Goal: Transaction & Acquisition: Purchase product/service

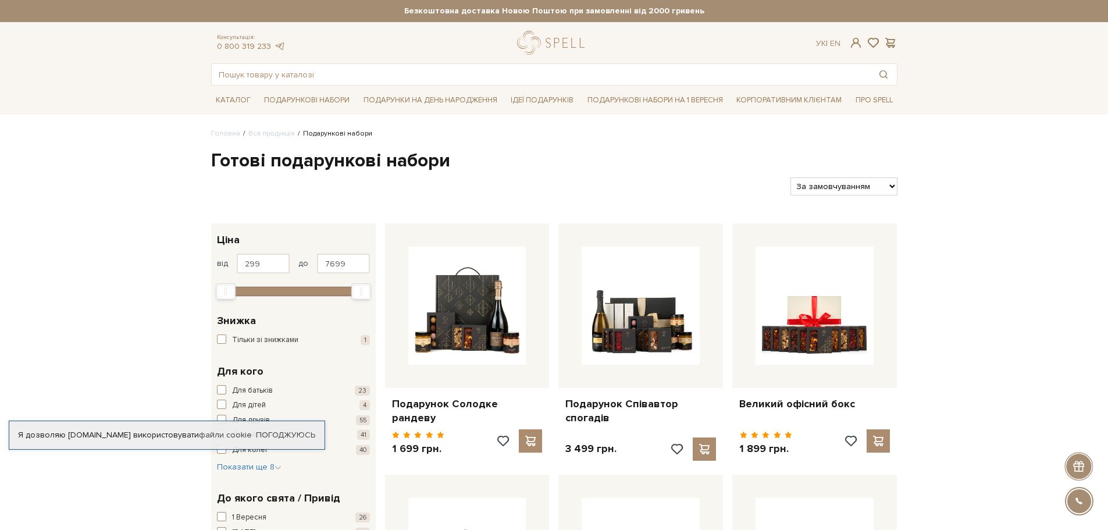
click at [895, 182] on select "За замовчуванням За Ціною (зростання) За Ціною (зменшення) Новинки За популярні…" at bounding box center [844, 186] width 106 height 18
select select "https://spellchocolate.com/our-productions/podarunkovi-box/?sort=p.price&order=…"
click at [791, 177] on select "За замовчуванням За Ціною (зростання) За Ціною (зменшення) Новинки За популярні…" at bounding box center [844, 186] width 106 height 18
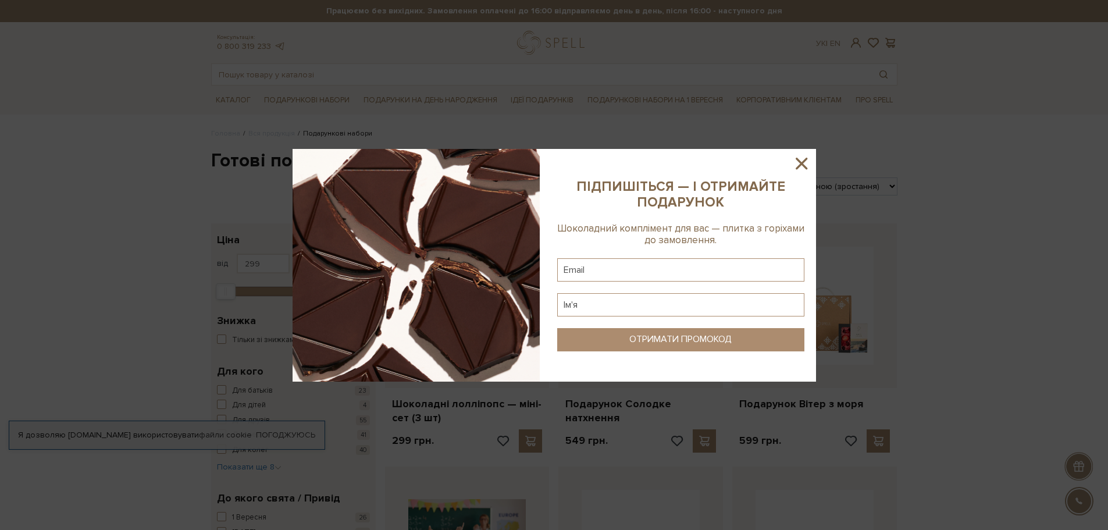
click at [798, 161] on icon at bounding box center [802, 164] width 12 height 12
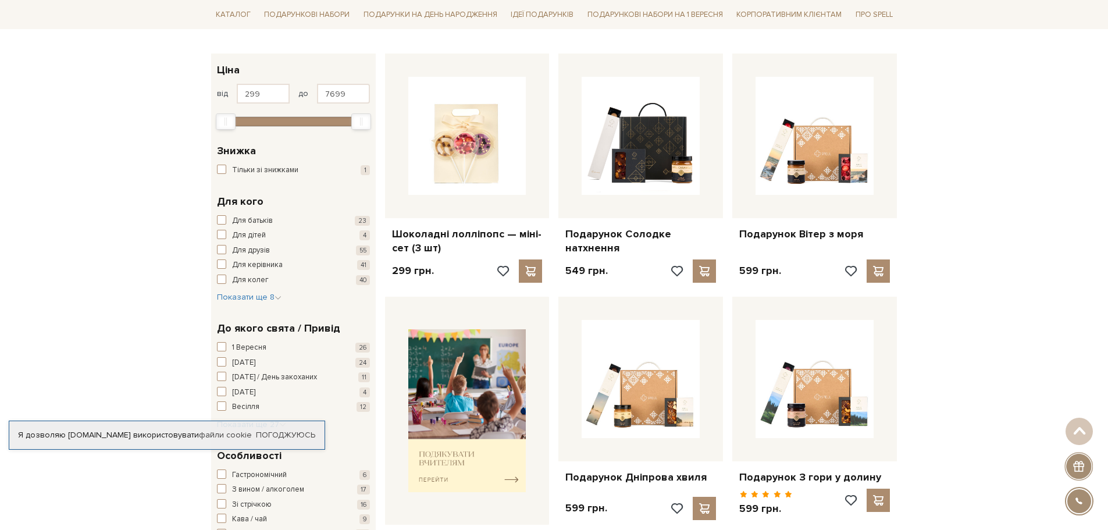
scroll to position [58, 0]
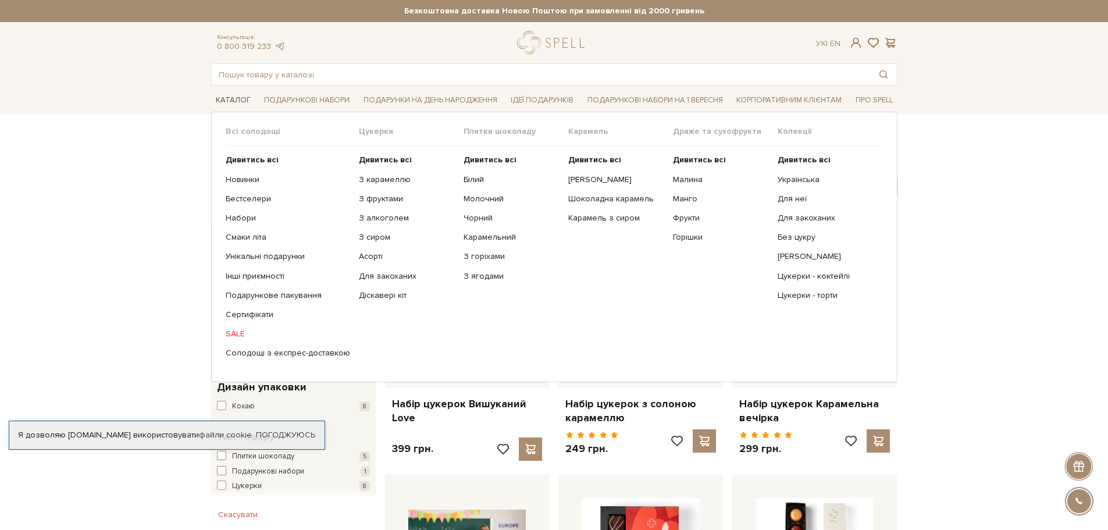
click at [239, 99] on link "Каталог" at bounding box center [233, 100] width 44 height 18
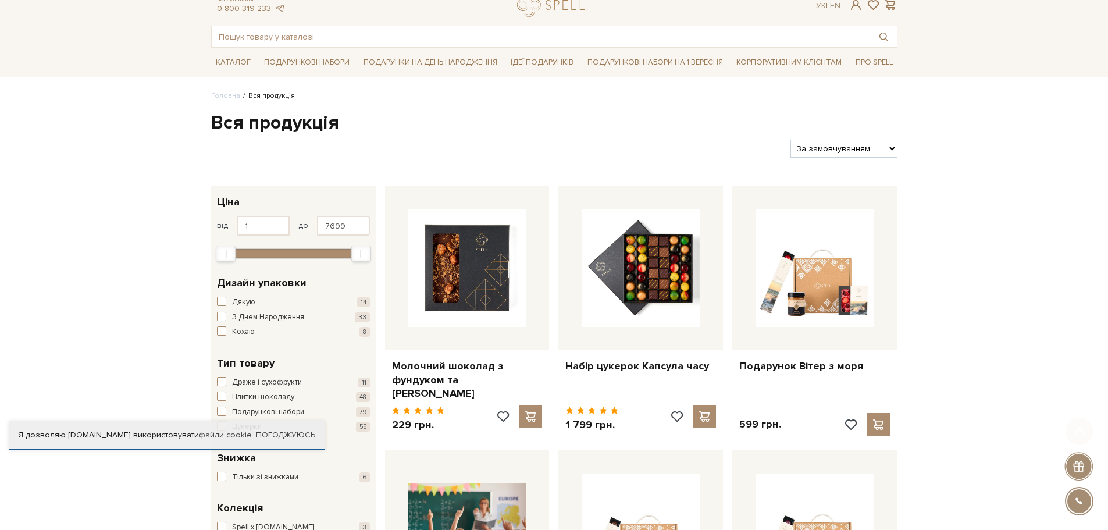
scroll to position [116, 0]
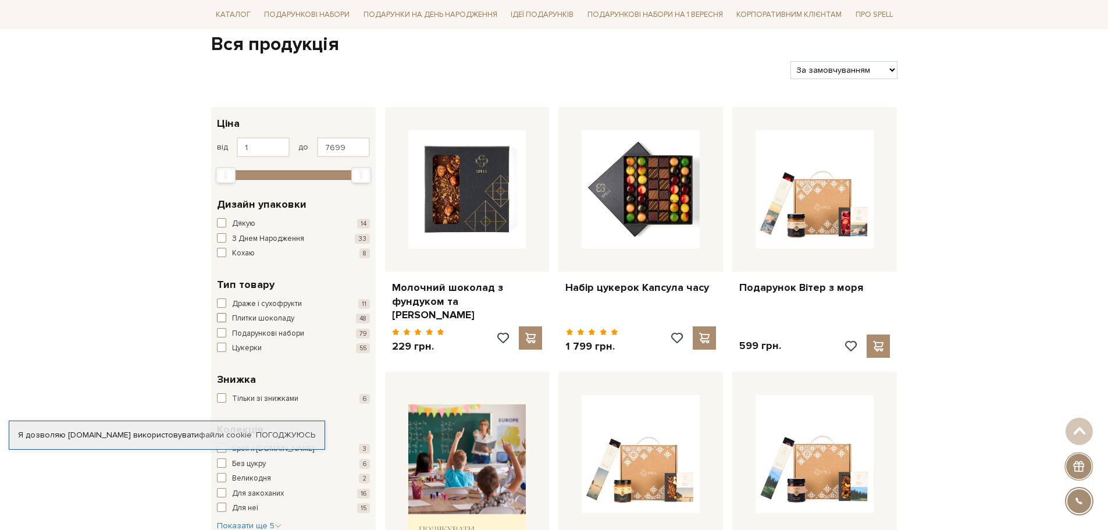
click at [223, 316] on span "button" at bounding box center [221, 317] width 9 height 9
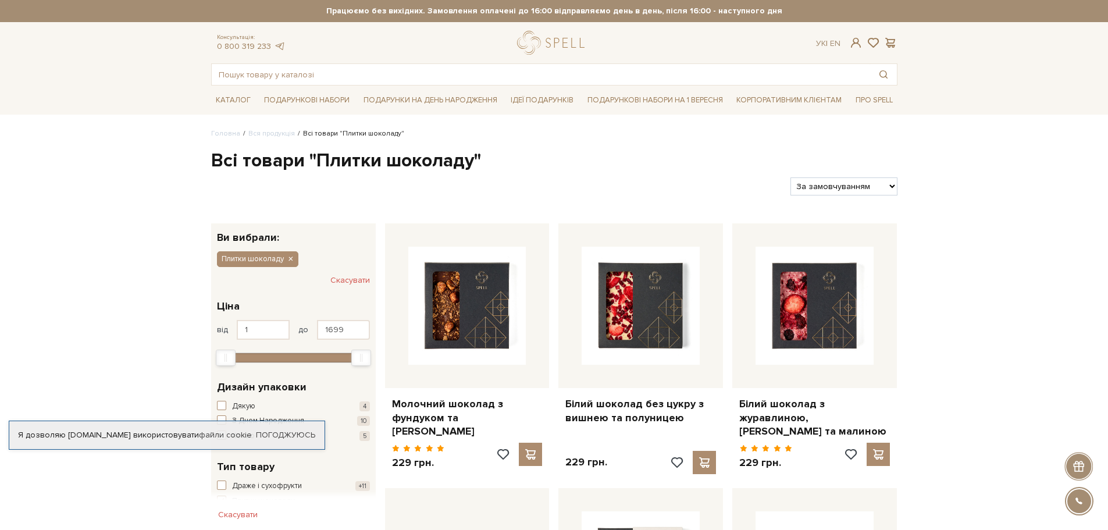
click at [892, 187] on select "За замовчуванням За Ціною (зростання) За Ціною (зменшення) Новинки За популярні…" at bounding box center [844, 186] width 106 height 18
select select "https://spellchocolate.com/our-productions/plitki_shokoladu?sort=p.price&order=…"
click at [791, 177] on select "За замовчуванням За Ціною (зростання) За Ціною (зменшення) Новинки За популярні…" at bounding box center [844, 186] width 106 height 18
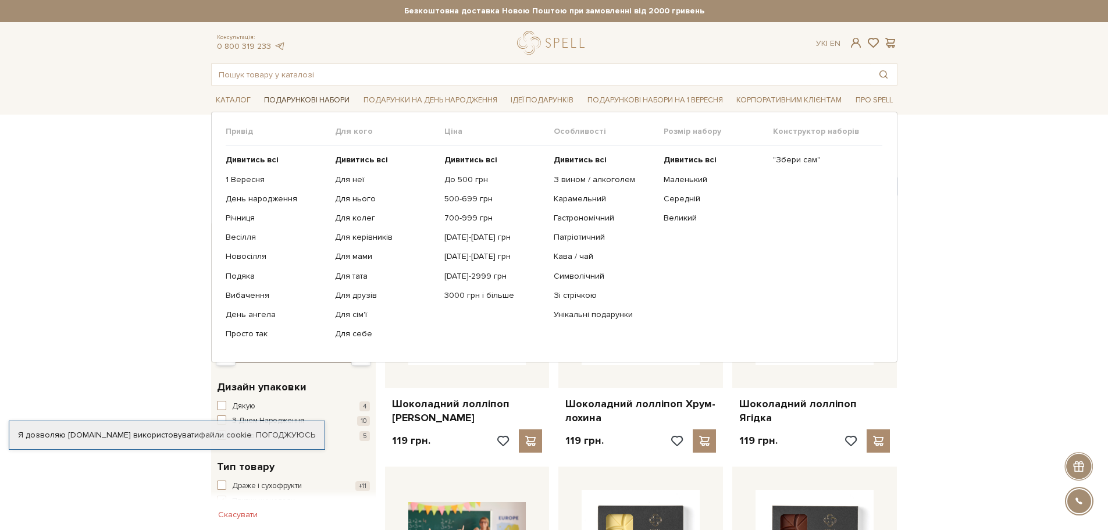
click at [316, 97] on link "Подарункові набори" at bounding box center [306, 100] width 95 height 18
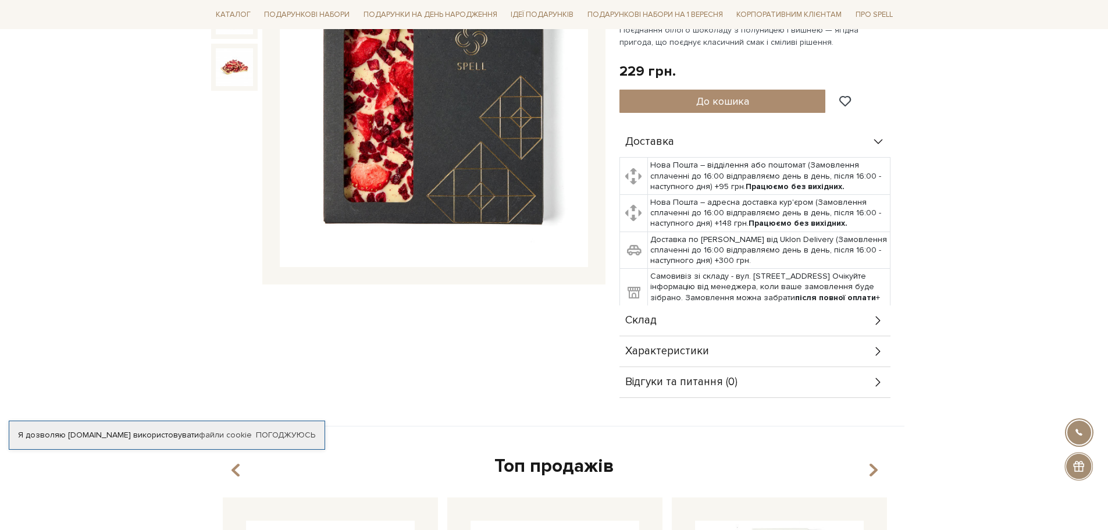
scroll to position [233, 0]
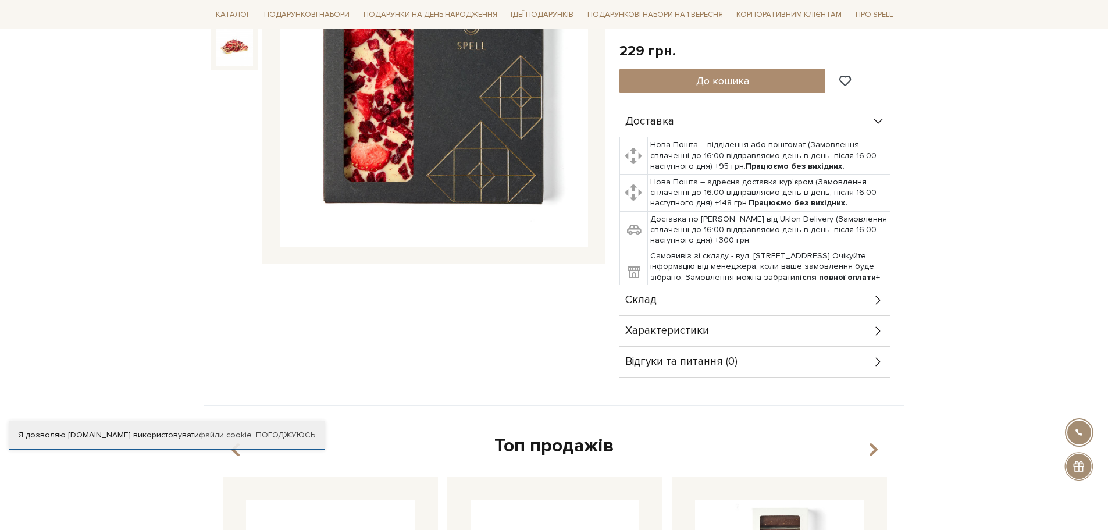
click at [876, 293] on div "Склад" at bounding box center [755, 300] width 271 height 30
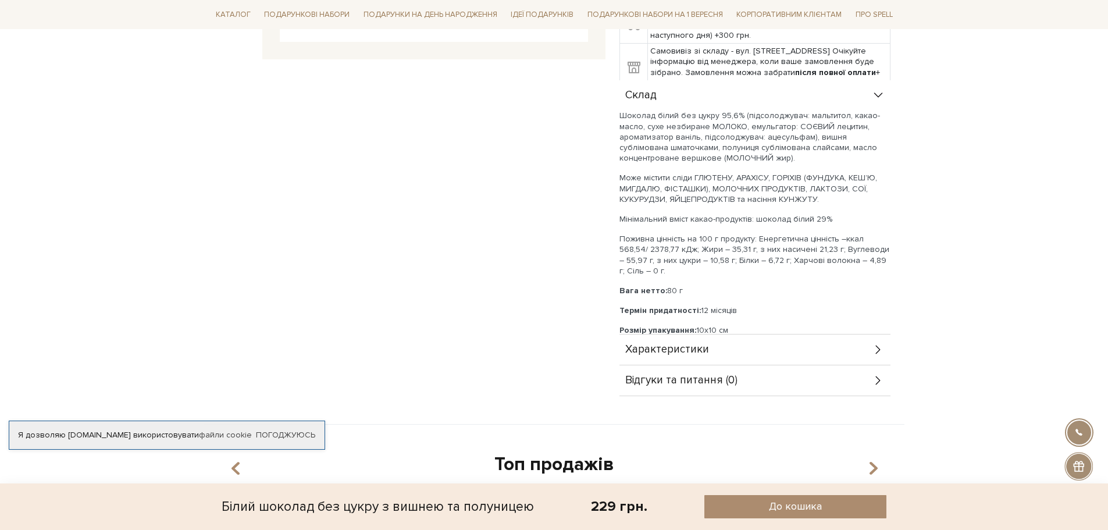
scroll to position [465, 0]
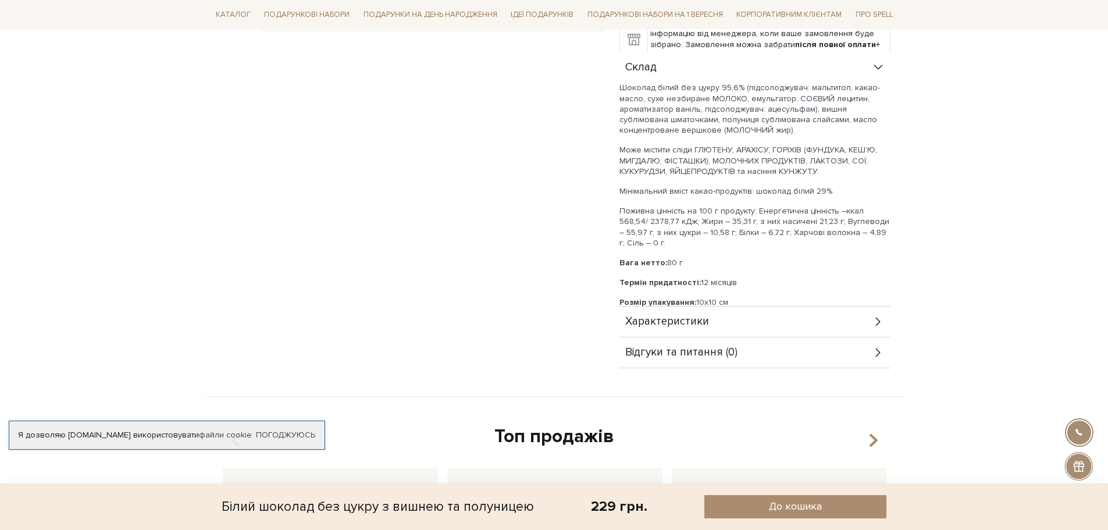
click at [877, 319] on icon at bounding box center [878, 322] width 5 height 9
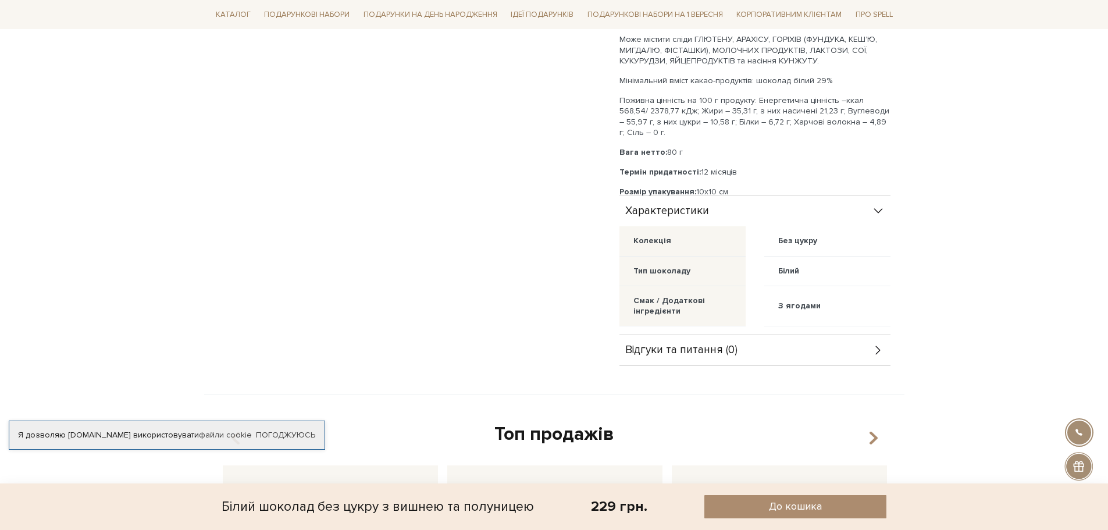
scroll to position [640, 0]
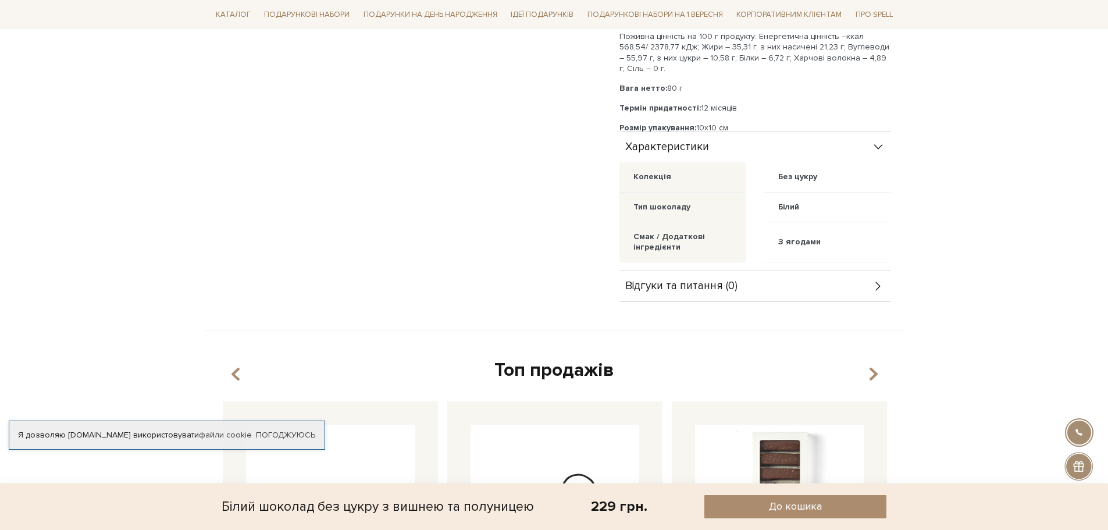
click at [877, 282] on icon at bounding box center [878, 286] width 13 height 13
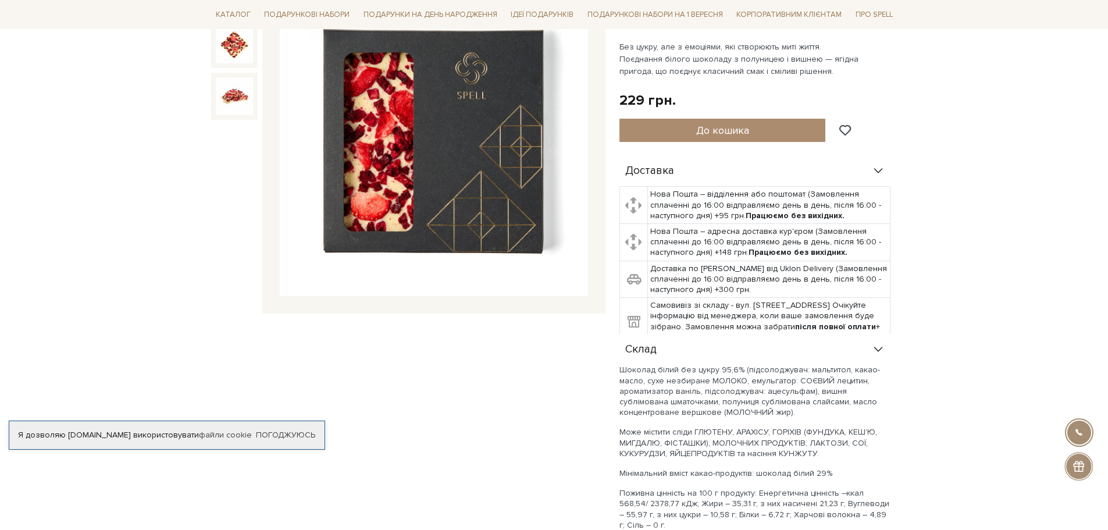
scroll to position [0, 0]
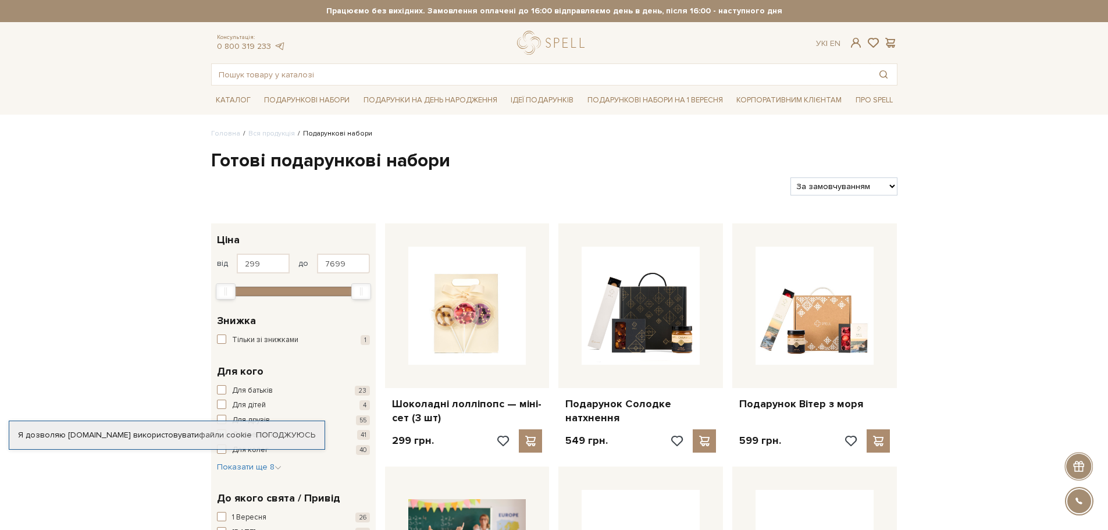
click at [891, 183] on select "За замовчуванням За Ціною (зростання) За Ціною (зменшення) Новинки За популярні…" at bounding box center [844, 186] width 106 height 18
select select "[URL][DOMAIN_NAME]"
click at [791, 177] on select "За замовчуванням За Ціною (зростання) За Ціною (зменшення) Новинки За популярні…" at bounding box center [844, 186] width 106 height 18
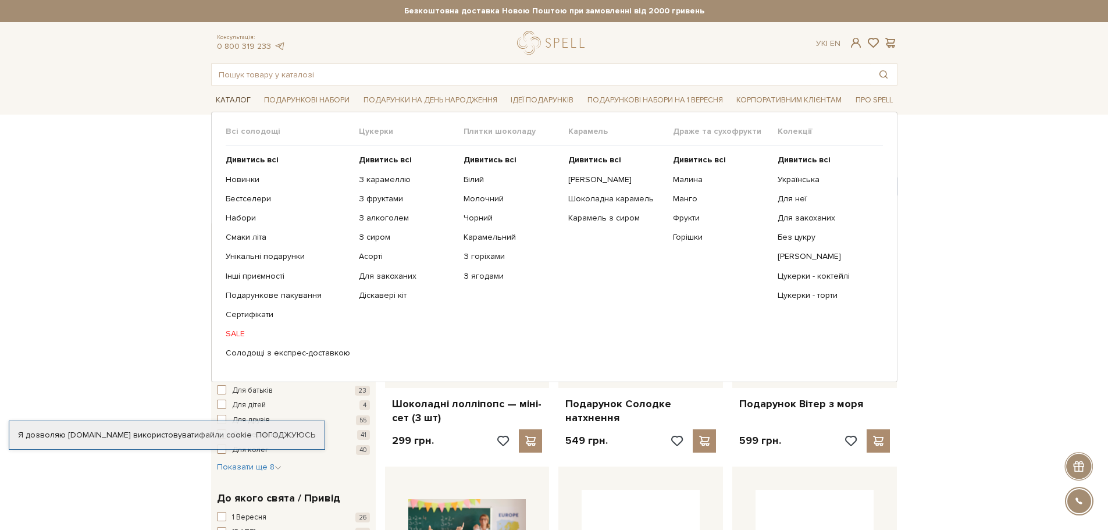
click at [229, 100] on link "Каталог" at bounding box center [233, 100] width 44 height 18
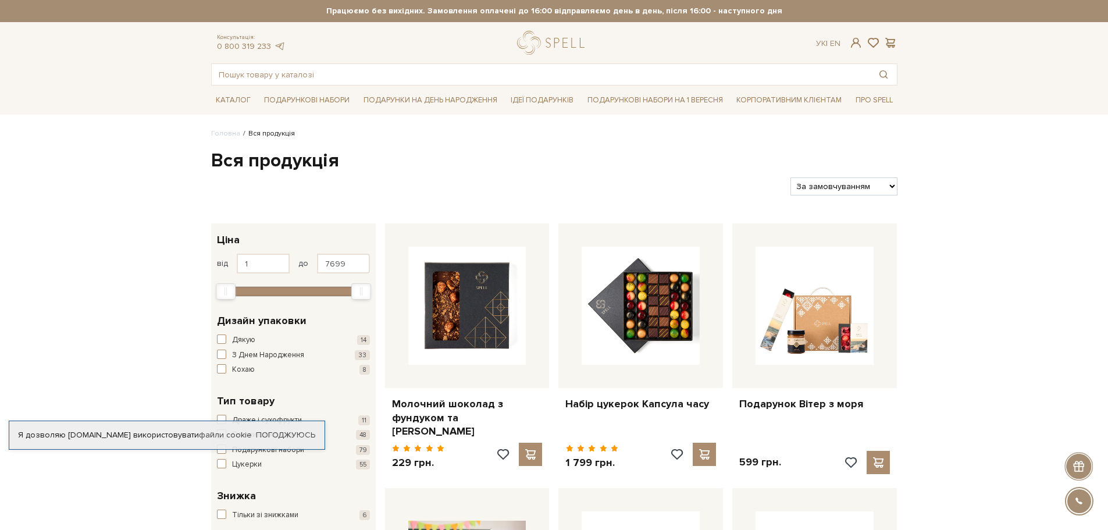
click at [891, 187] on select "За замовчуванням За Ціною (зростання) За Ціною (зменшення) Новинки За популярні…" at bounding box center [844, 186] width 106 height 18
select select "https://spellchocolate.com/our-productions/?sort=p.price&order=ASC"
click at [791, 177] on select "За замовчуванням За Ціною (зростання) За Ціною (зменшення) Новинки За популярні…" at bounding box center [844, 186] width 106 height 18
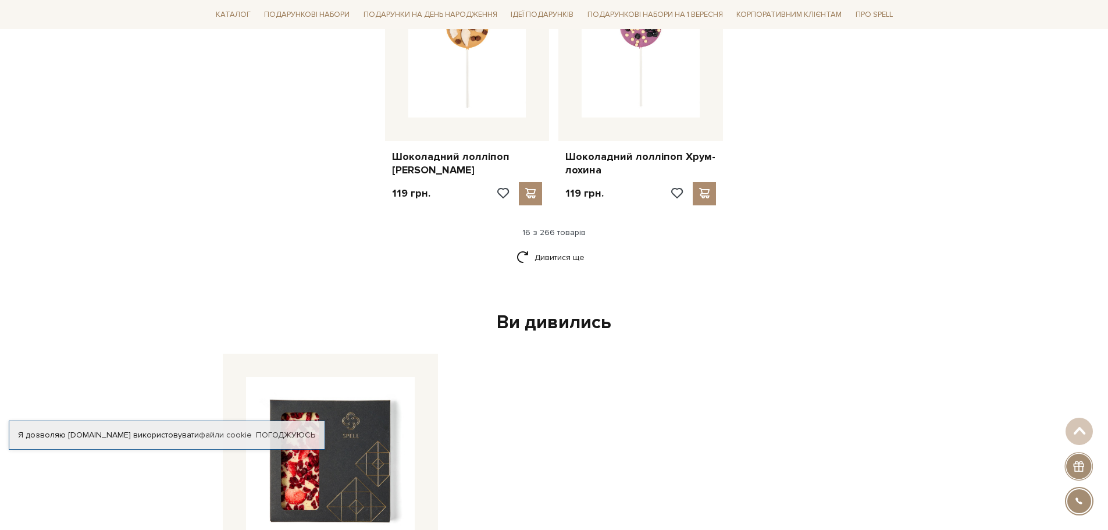
scroll to position [1454, 0]
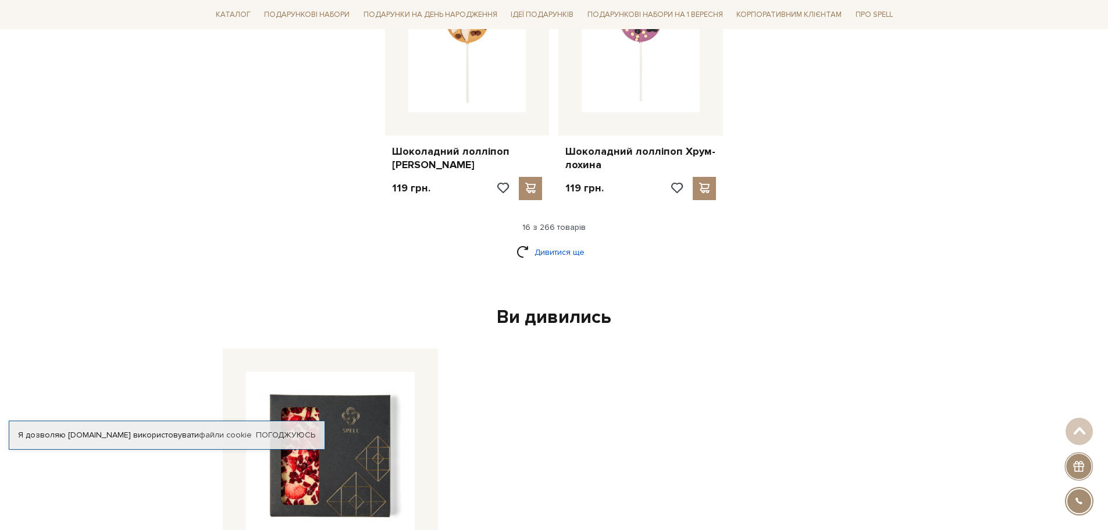
click at [539, 246] on link "Дивитися ще" at bounding box center [555, 252] width 76 height 20
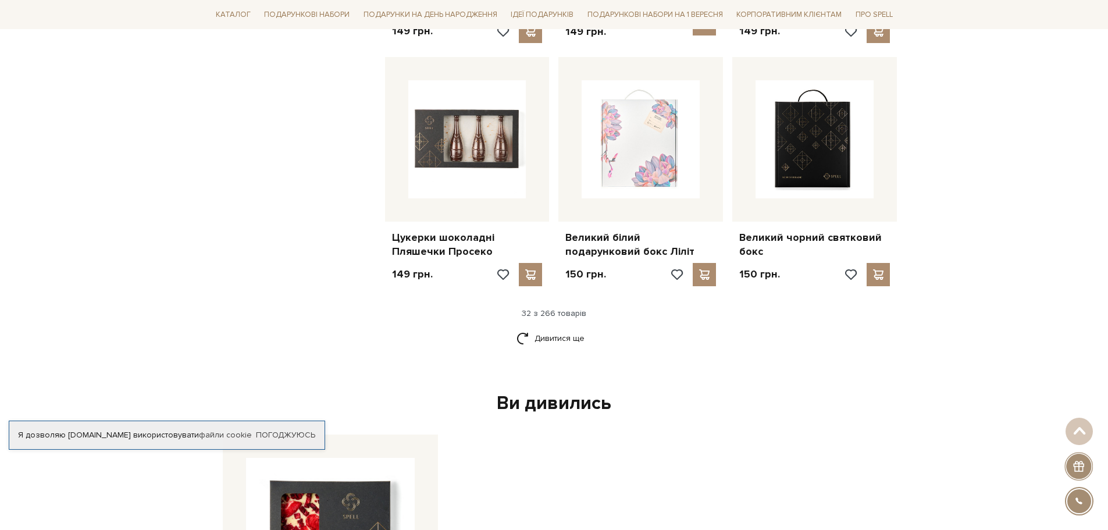
scroll to position [2618, 0]
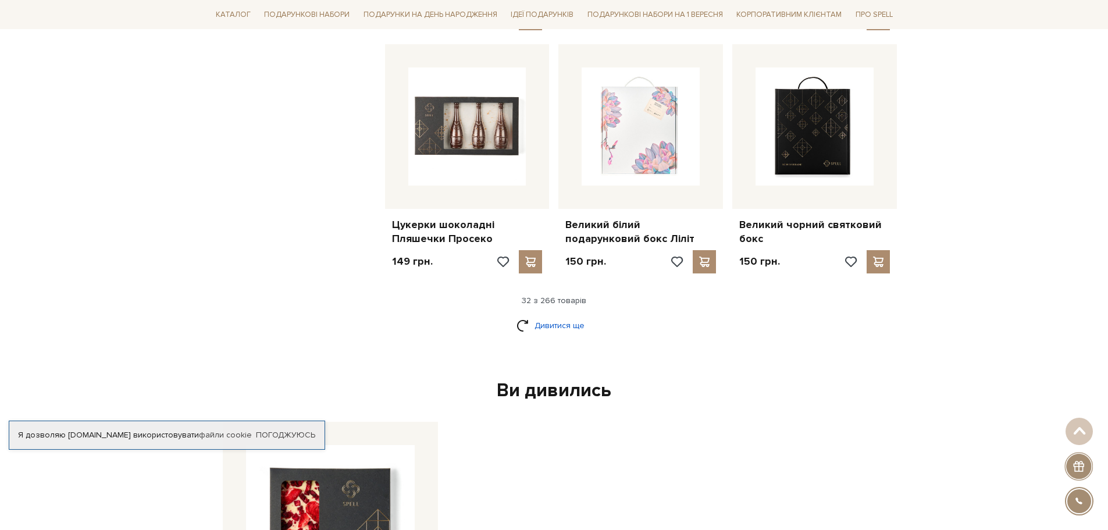
click at [559, 315] on link "Дивитися ще" at bounding box center [555, 325] width 76 height 20
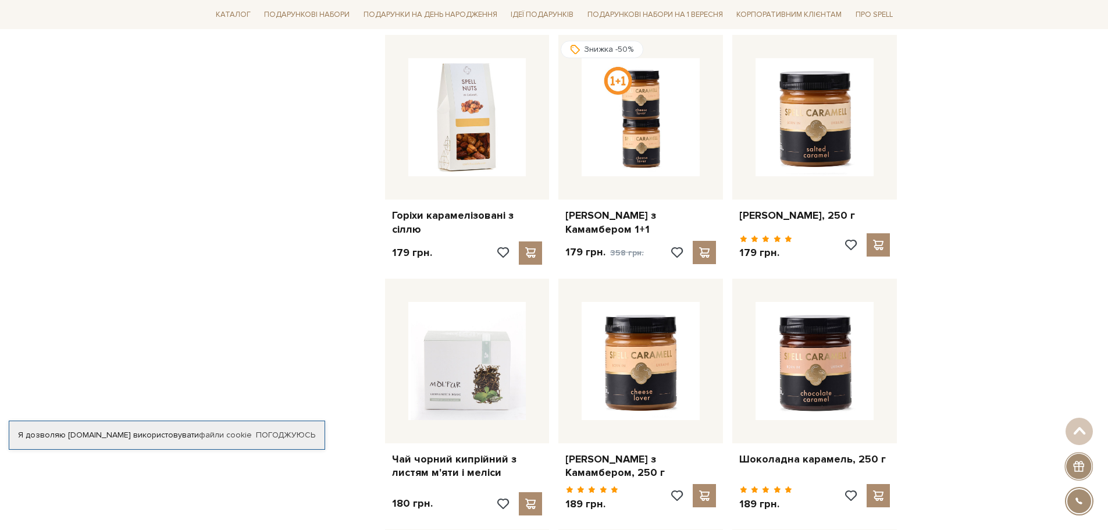
scroll to position [3142, 0]
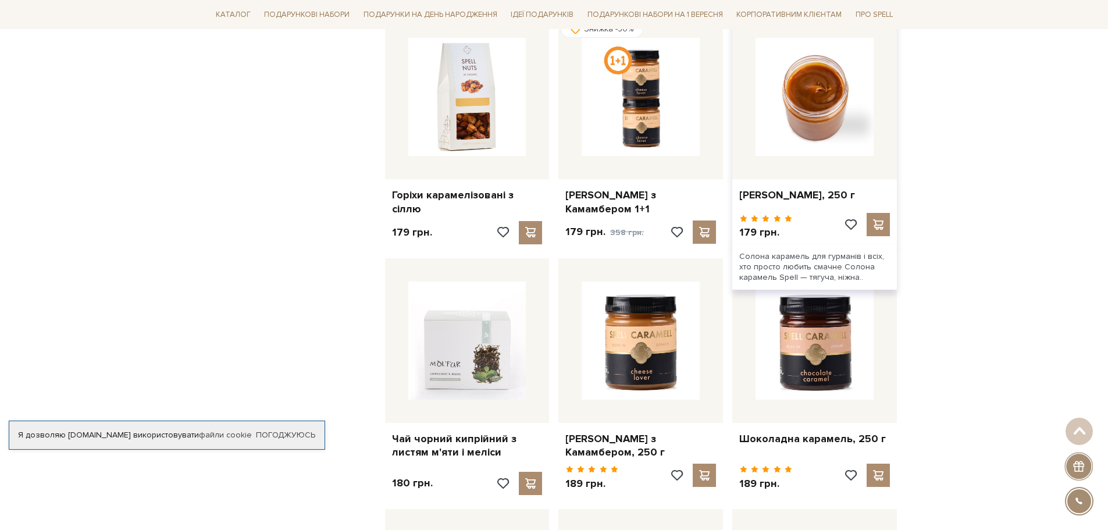
click at [846, 81] on img at bounding box center [815, 97] width 118 height 118
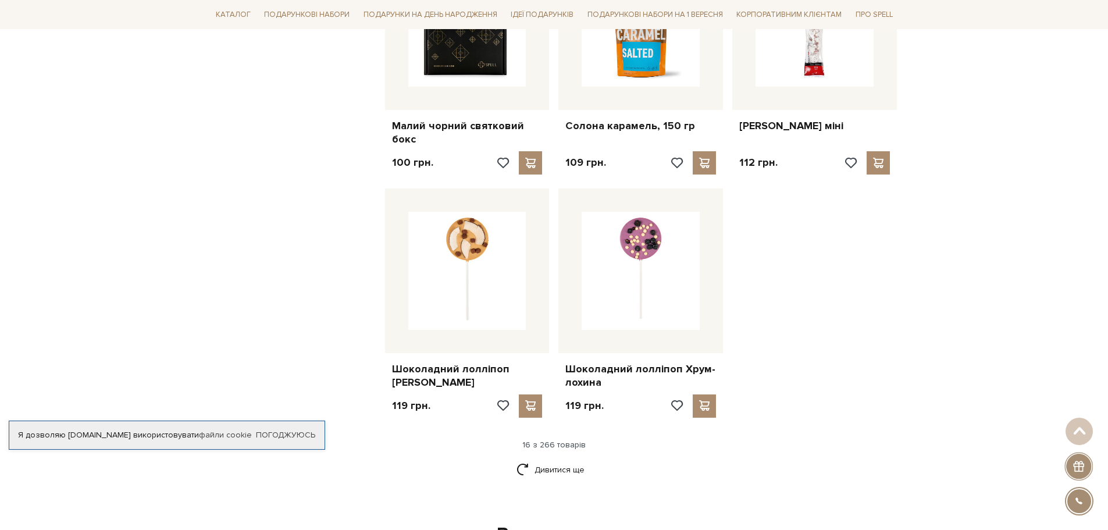
scroll to position [1120, 0]
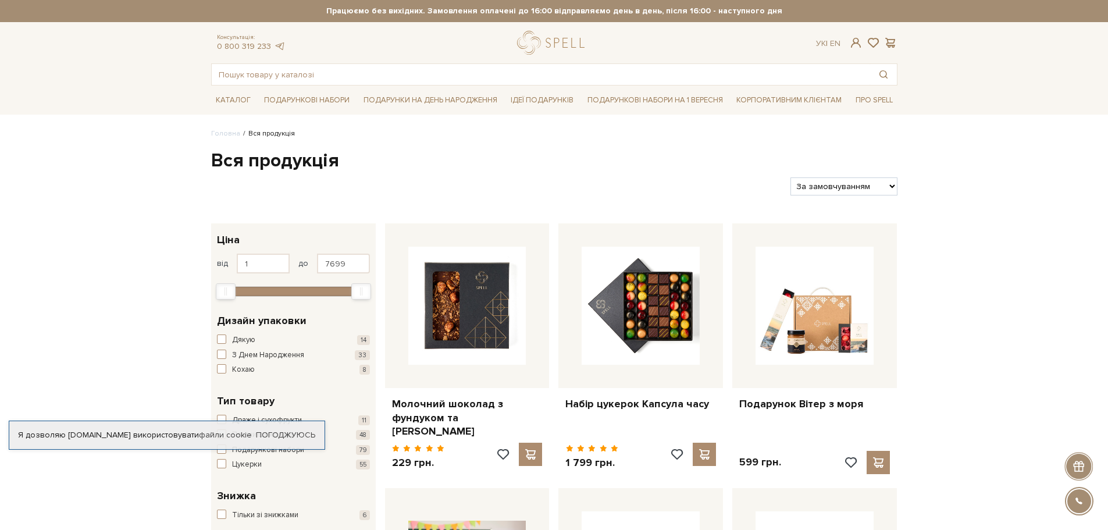
click at [891, 182] on select "За замовчуванням За Ціною (зростання) За Ціною (зменшення) Новинки За популярні…" at bounding box center [844, 186] width 106 height 18
select select "[URL][DOMAIN_NAME]"
click at [791, 177] on select "За замовчуванням За Ціною (зростання) За Ціною (зменшення) Новинки За популярні…" at bounding box center [844, 186] width 106 height 18
click at [895, 186] on select "За замовчуванням За Ціною (зростання) За Ціною (зменшення) Новинки За популярні…" at bounding box center [844, 186] width 106 height 18
select select "https://spellchocolate.com/our-productions/?sort=p.price&order=ASC"
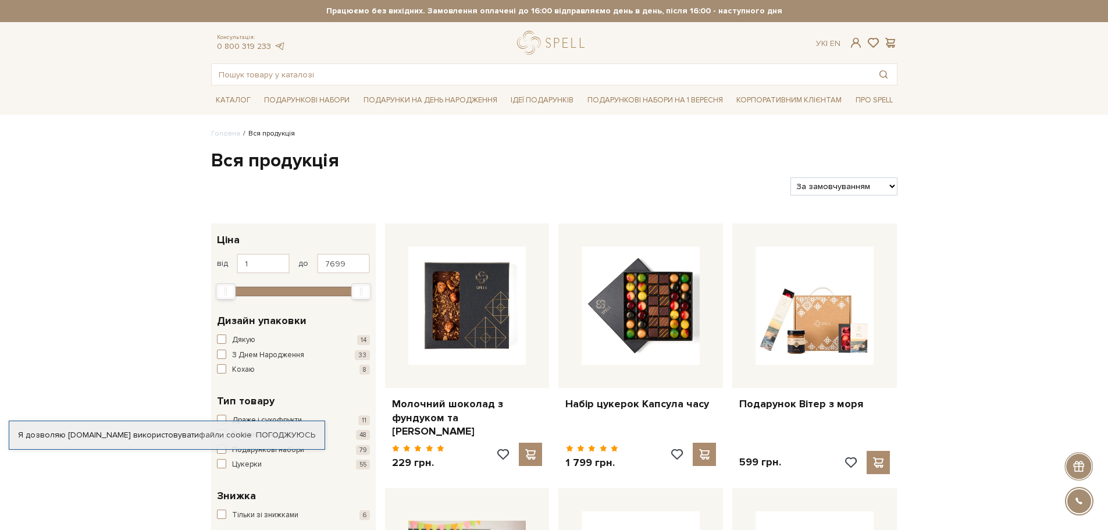
click at [791, 177] on select "За замовчуванням За Ціною (зростання) За Ціною (зменшення) Новинки За популярні…" at bounding box center [844, 186] width 106 height 18
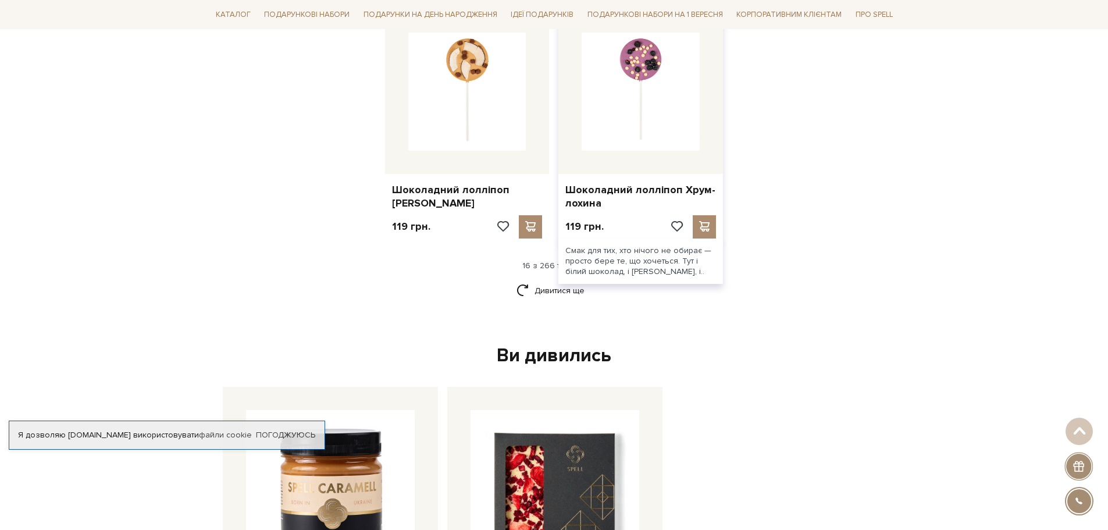
scroll to position [1396, 0]
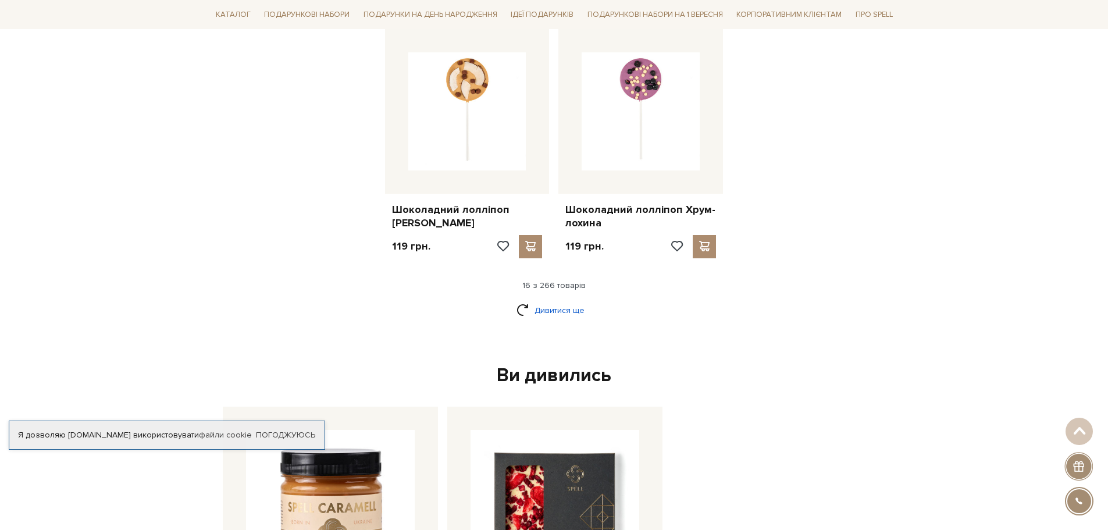
click at [571, 300] on link "Дивитися ще" at bounding box center [555, 310] width 76 height 20
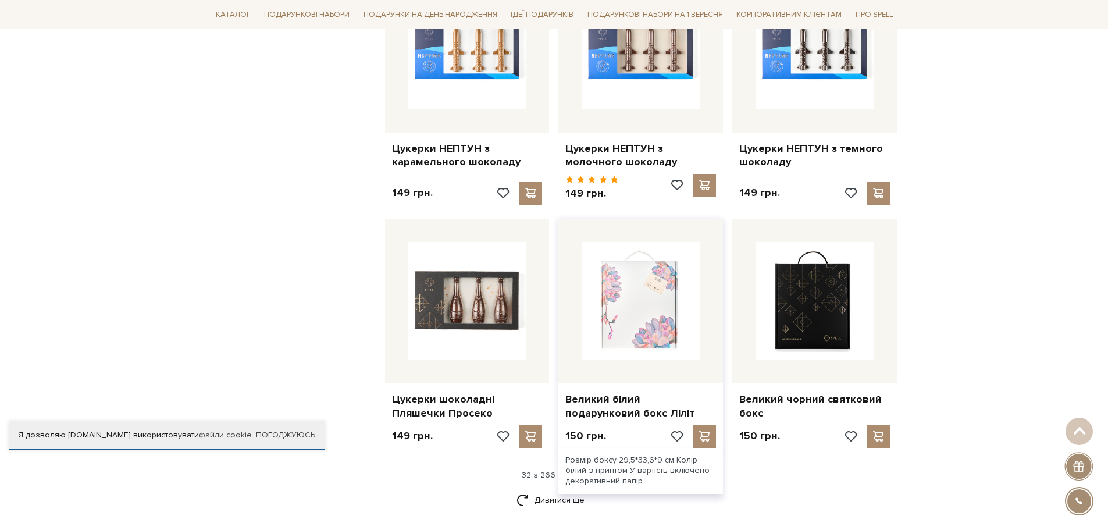
scroll to position [2676, 0]
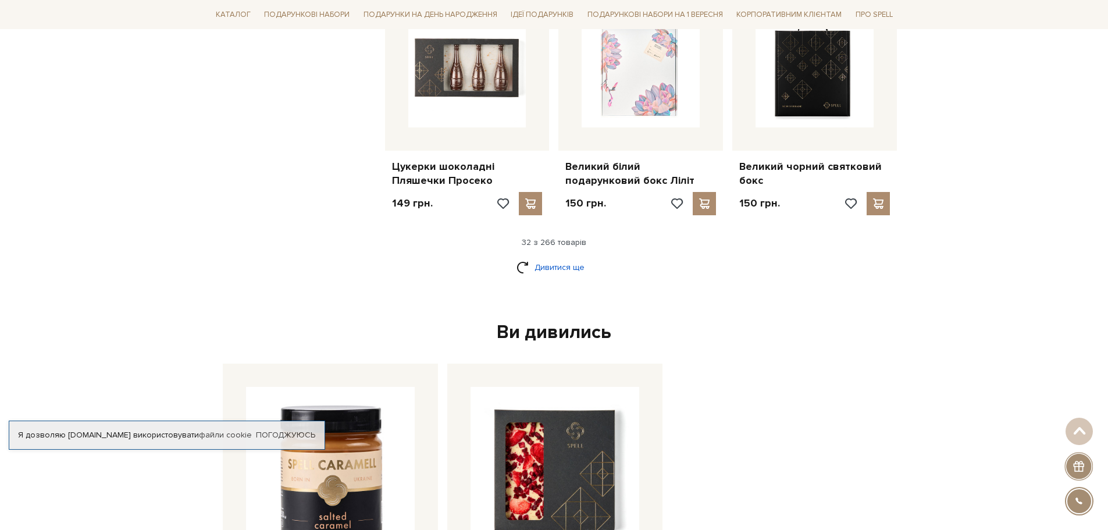
click at [565, 257] on link "Дивитися ще" at bounding box center [555, 267] width 76 height 20
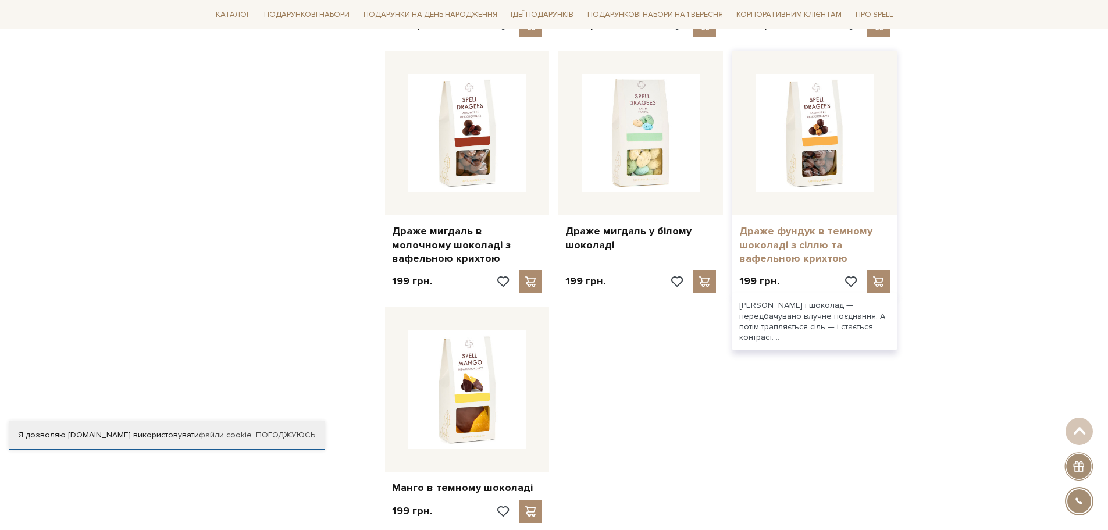
scroll to position [3898, 0]
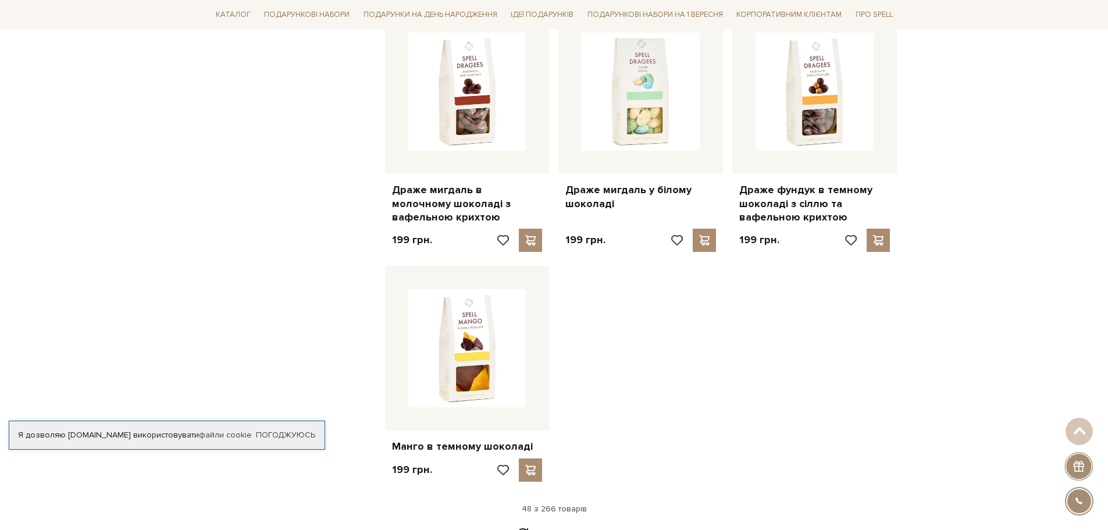
click at [564, 524] on link "Дивитися ще" at bounding box center [555, 534] width 76 height 20
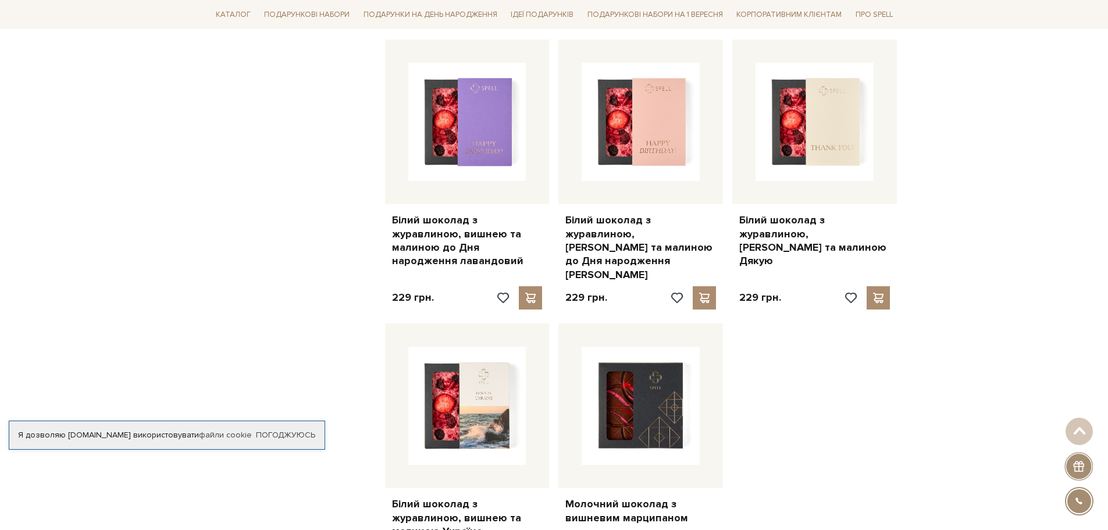
scroll to position [5294, 0]
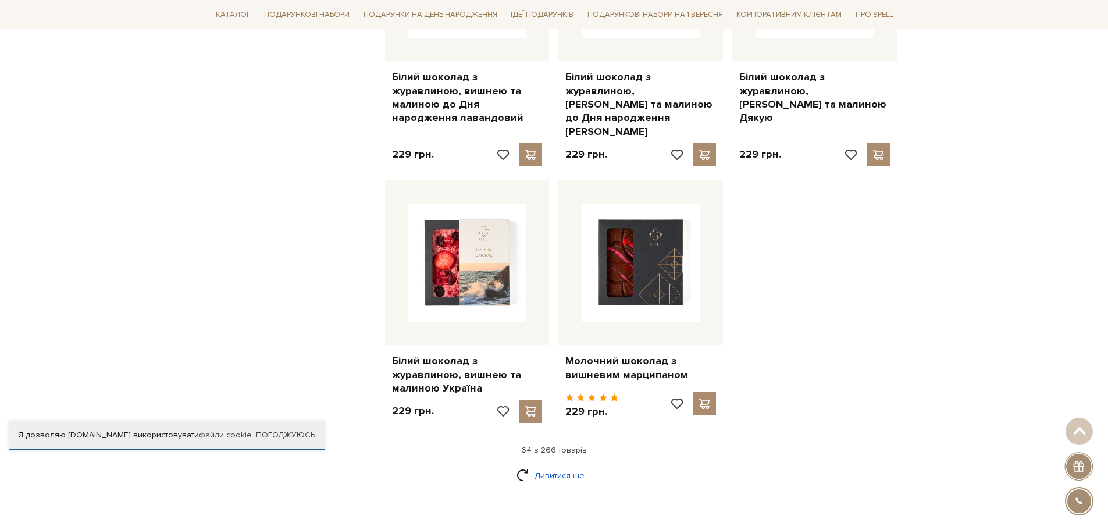
click at [561, 465] on link "Дивитися ще" at bounding box center [555, 475] width 76 height 20
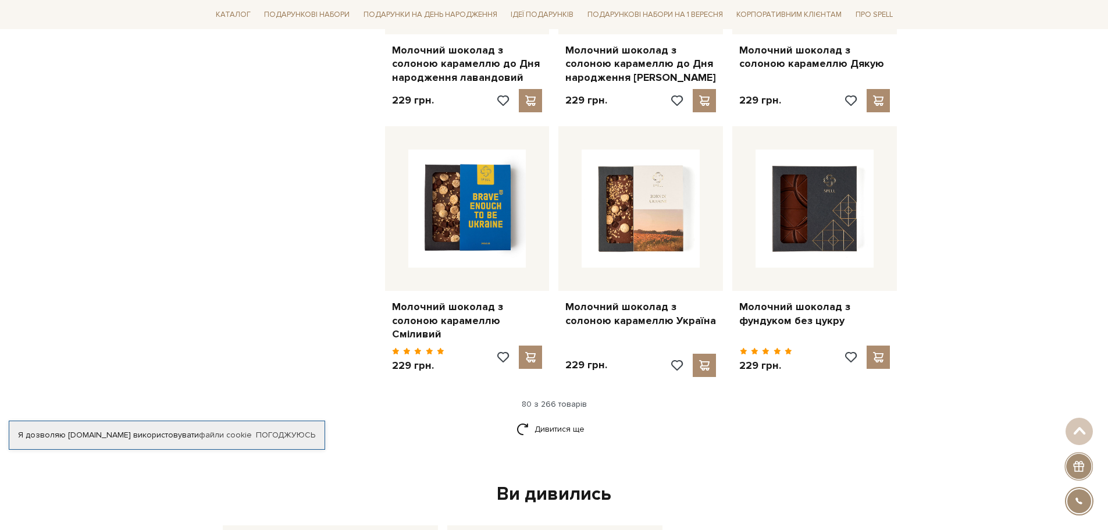
scroll to position [6632, 0]
click at [547, 418] on link "Дивитися ще" at bounding box center [555, 428] width 76 height 20
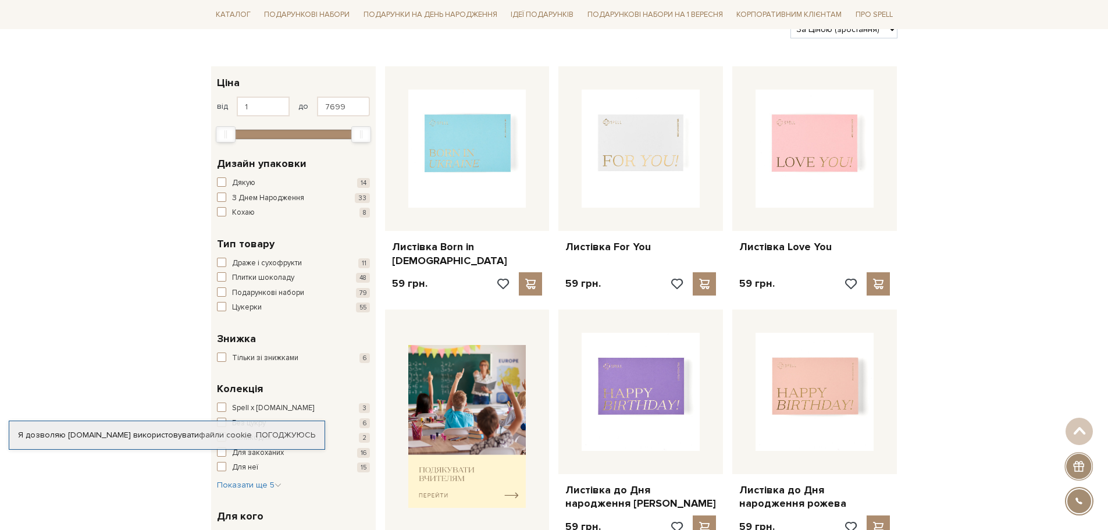
scroll to position [0, 0]
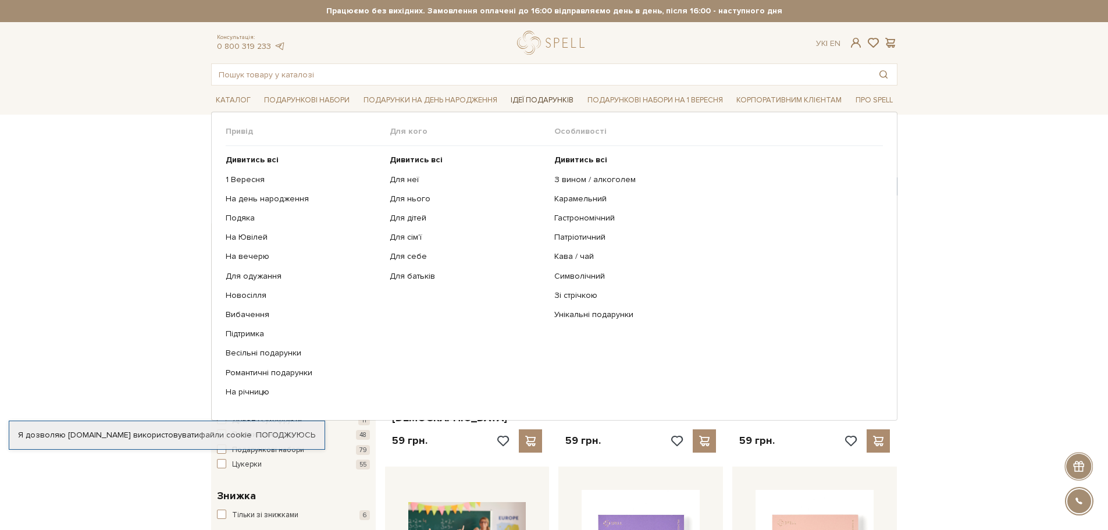
click at [550, 102] on link "Ідеї подарунків" at bounding box center [542, 100] width 72 height 18
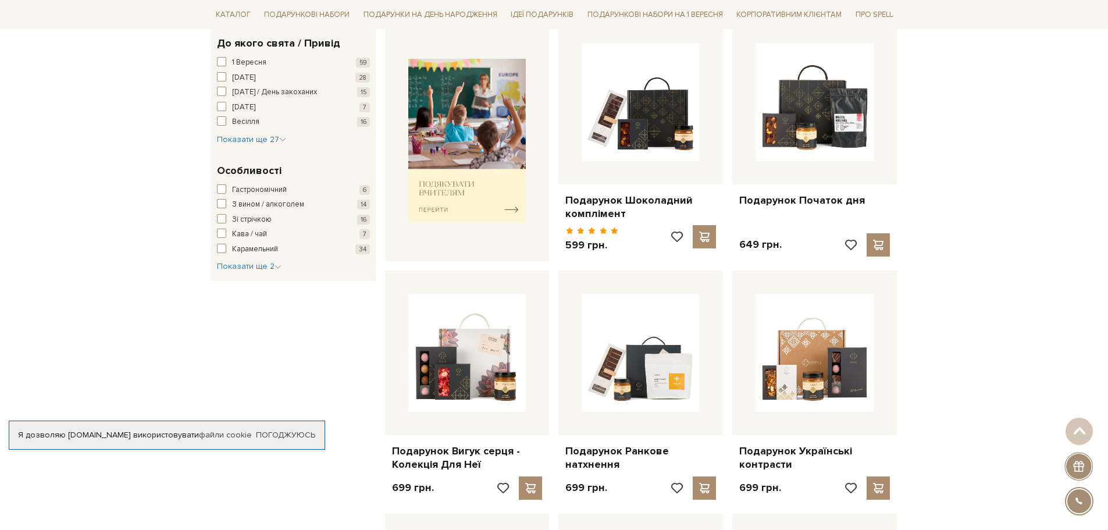
scroll to position [465, 0]
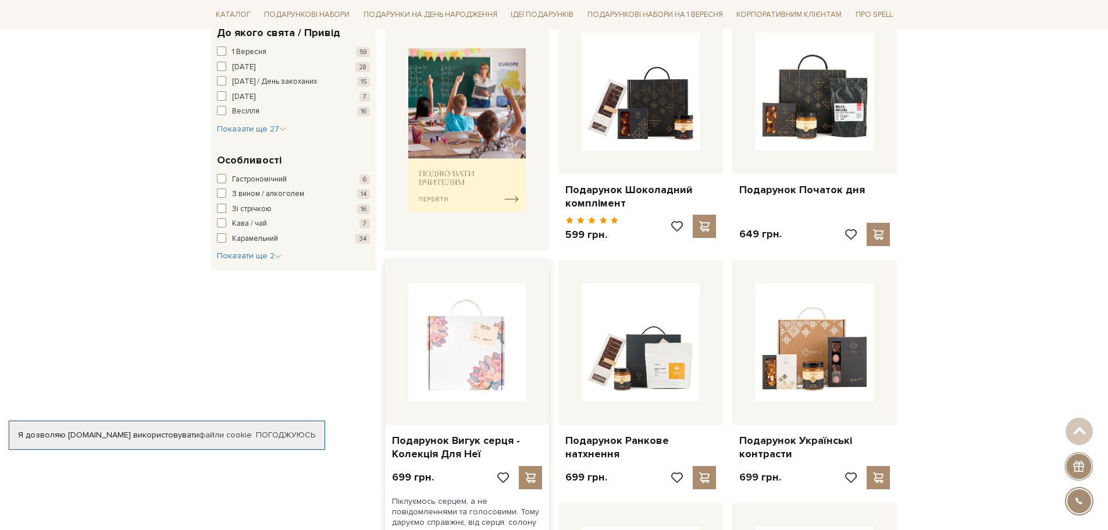
click at [453, 355] on img at bounding box center [467, 342] width 118 height 118
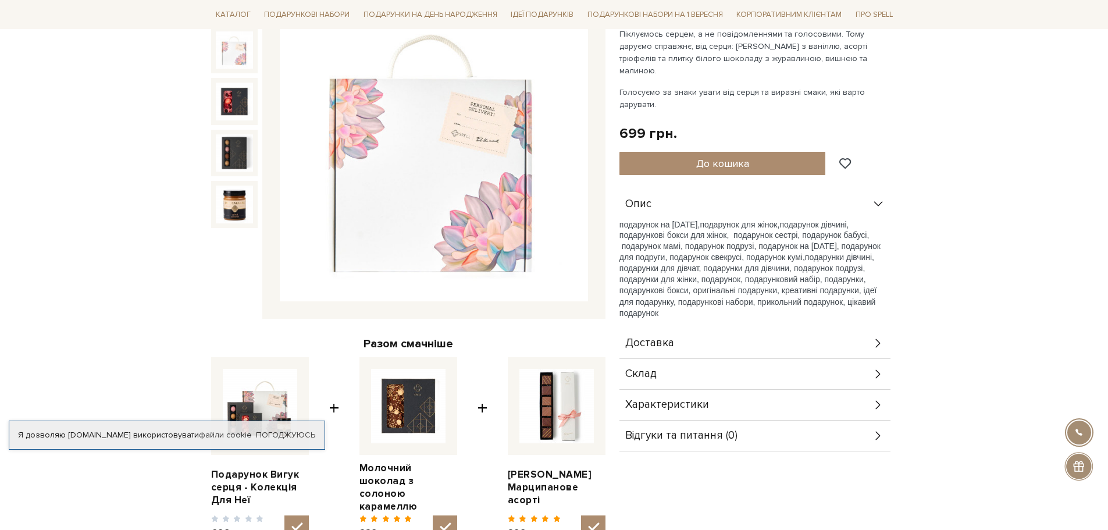
scroll to position [233, 0]
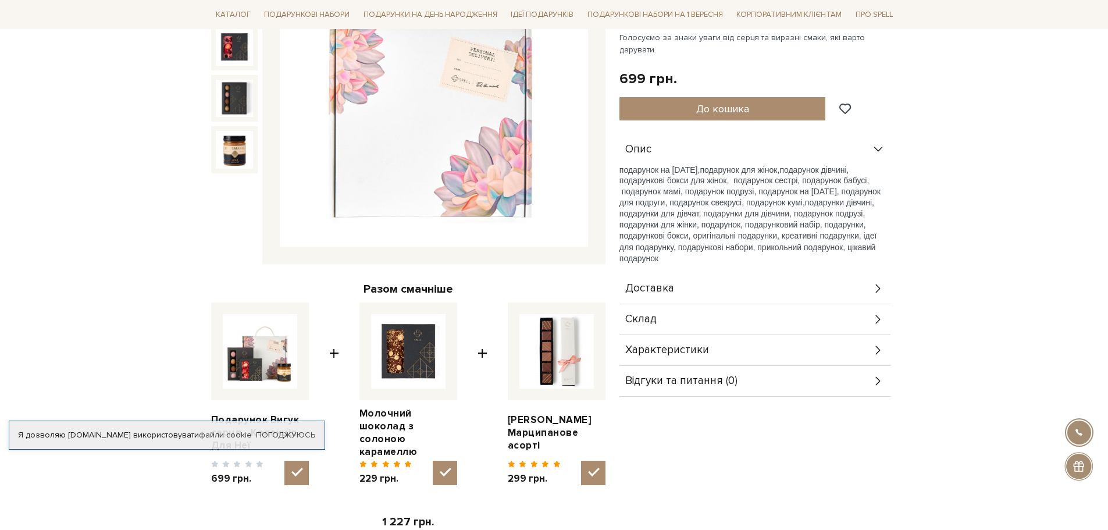
click at [876, 313] on icon at bounding box center [878, 319] width 13 height 13
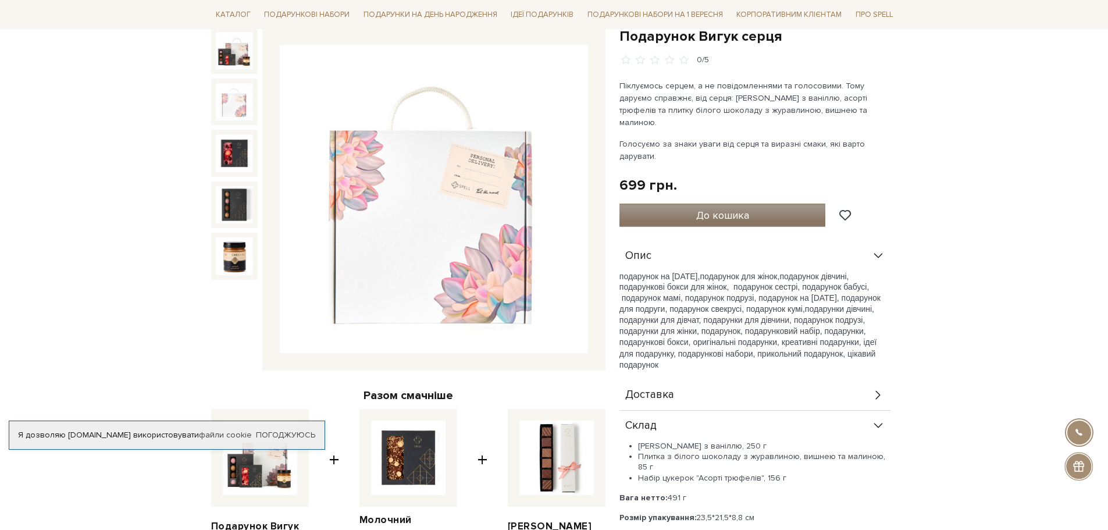
scroll to position [0, 0]
